Goal: Transaction & Acquisition: Purchase product/service

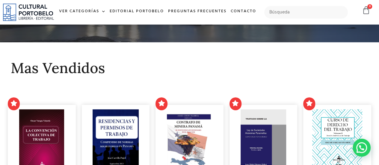
scroll to position [79, 0]
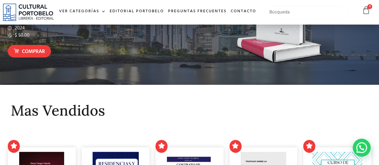
click at [280, 17] on input "text" at bounding box center [306, 12] width 84 height 13
type input "ferdinand La Salle"
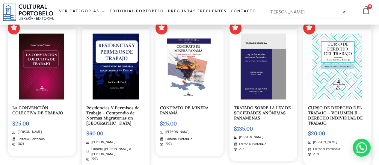
scroll to position [208, 0]
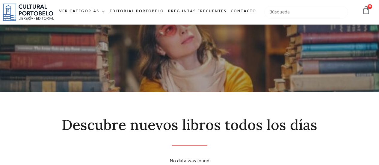
click at [309, 18] on input "text" at bounding box center [306, 12] width 84 height 13
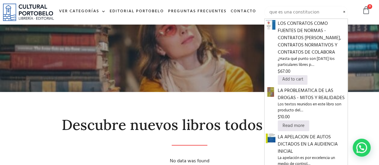
type input "que es una constitucion"
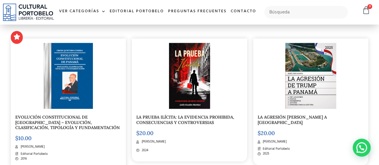
scroll to position [449, 0]
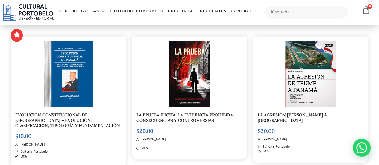
click at [311, 50] on img at bounding box center [310, 74] width 51 height 66
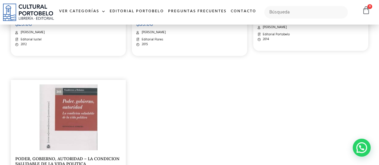
scroll to position [861, 0]
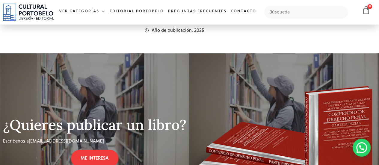
scroll to position [248, 0]
